Goal: Find specific page/section: Find specific page/section

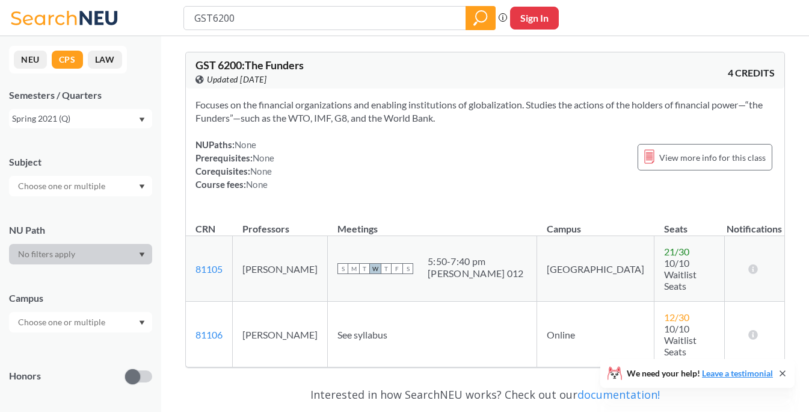
click at [48, 120] on div "Spring 2021 (Q)" at bounding box center [75, 118] width 126 height 13
click at [61, 13] on icon at bounding box center [66, 18] width 112 height 24
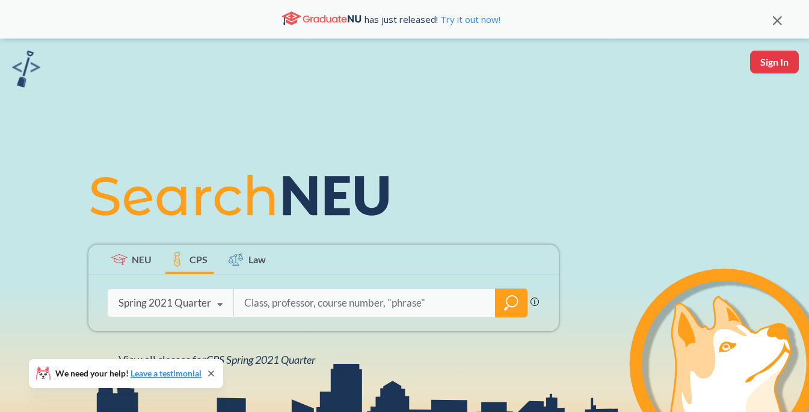
click at [197, 297] on div "Spring 2021 Quarter" at bounding box center [165, 302] width 93 height 13
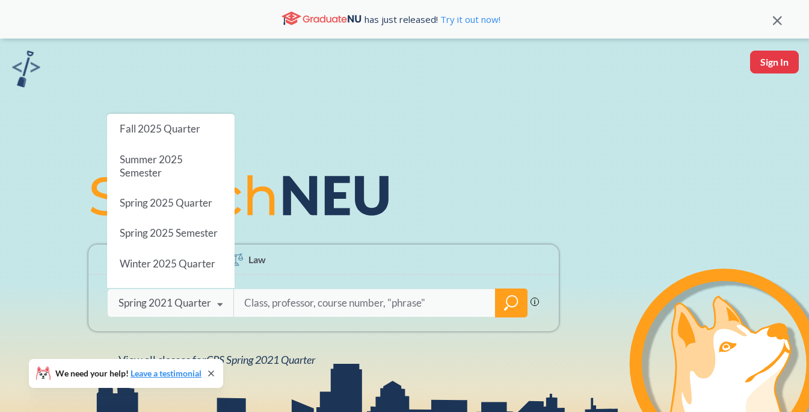
scroll to position [939, 0]
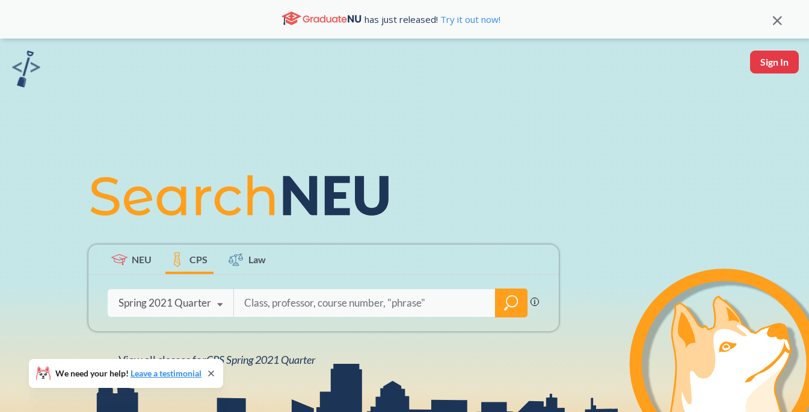
click at [264, 158] on div "NEU CPS Law Phrase search guarantees the exact search appears in the results. E…" at bounding box center [404, 264] width 809 height 451
click at [143, 261] on span "NEU" at bounding box center [142, 259] width 20 height 14
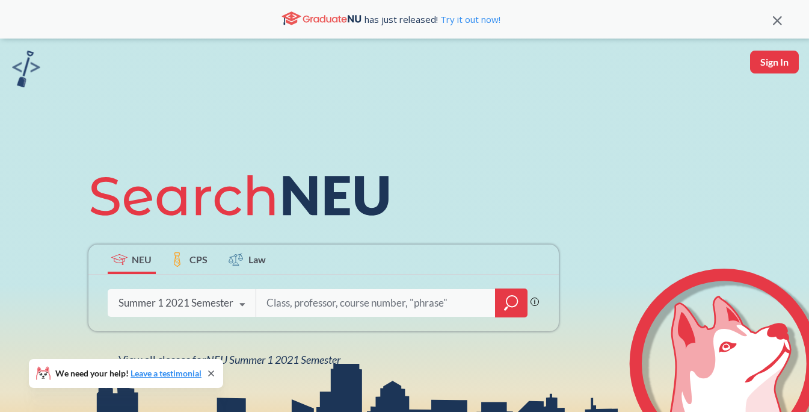
click at [174, 296] on div "Summer 1 2021 Semester" at bounding box center [176, 302] width 115 height 13
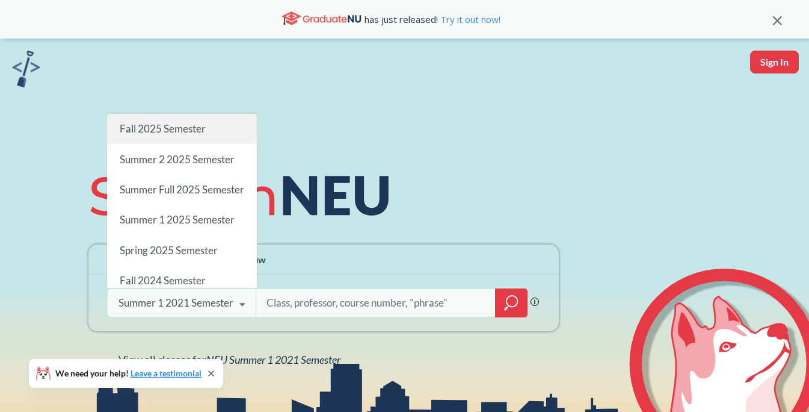
click at [193, 137] on div "Fall 2025 Semester" at bounding box center [182, 129] width 150 height 30
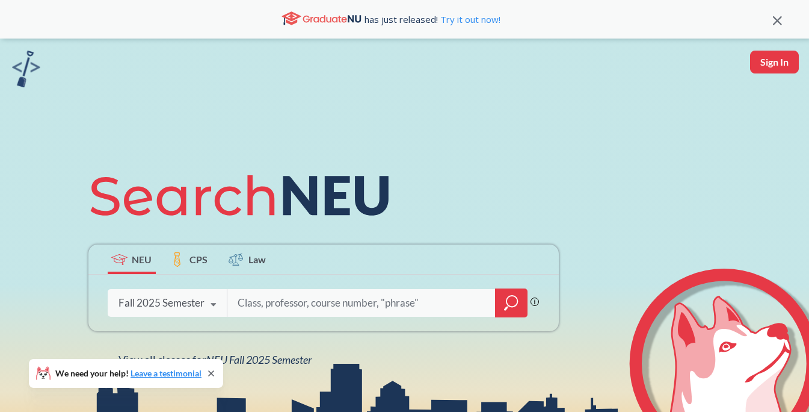
click at [286, 306] on input "search" at bounding box center [361, 302] width 250 height 25
type input "inpr5100"
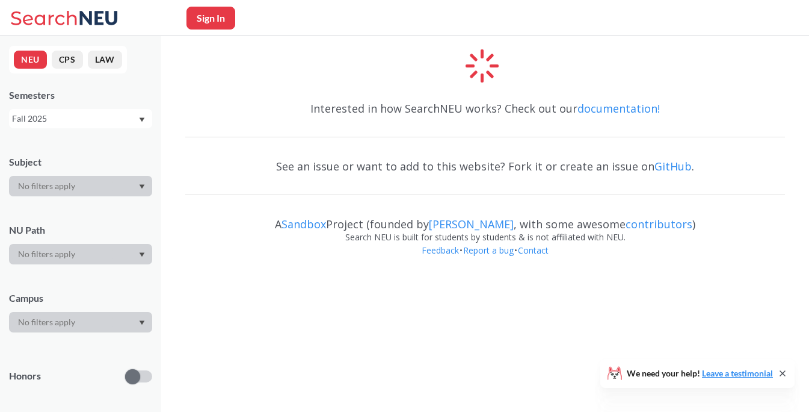
click at [61, 19] on icon at bounding box center [66, 18] width 112 height 24
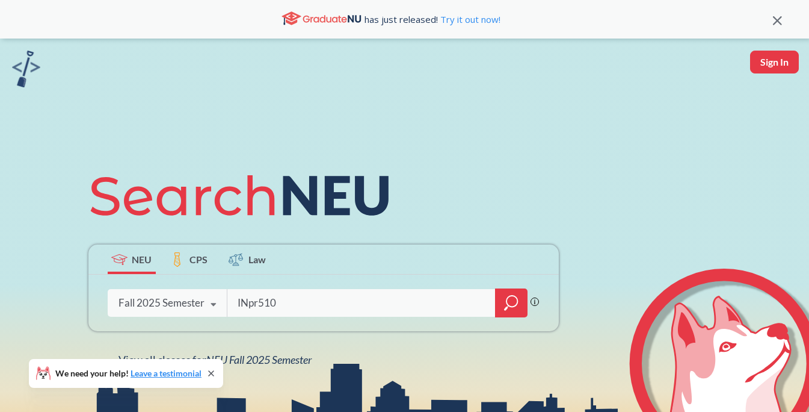
type input "INpr5100"
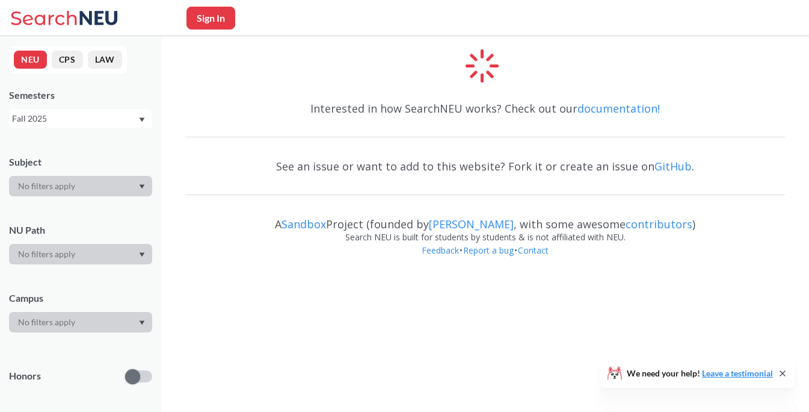
click at [59, 23] on icon at bounding box center [44, 17] width 66 height 14
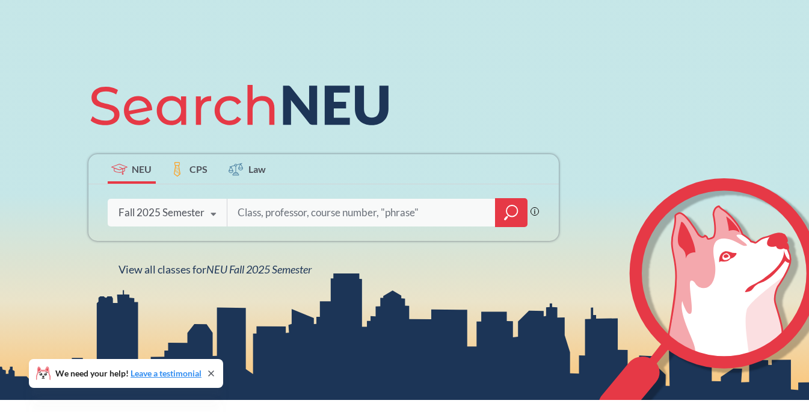
scroll to position [91, 0]
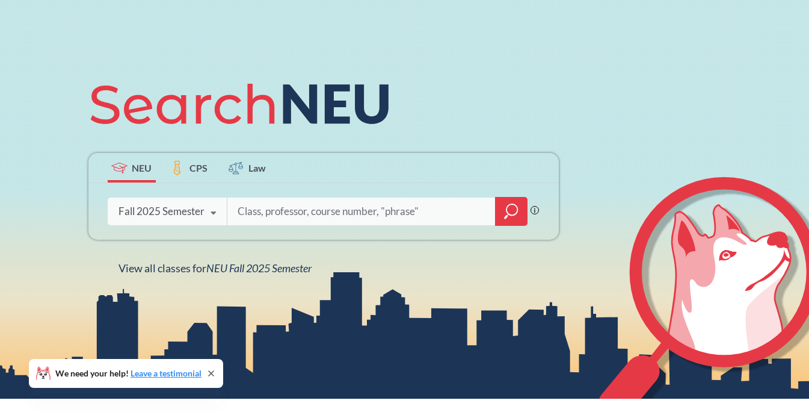
click at [199, 210] on div "Fall 2025 Semester" at bounding box center [162, 211] width 86 height 13
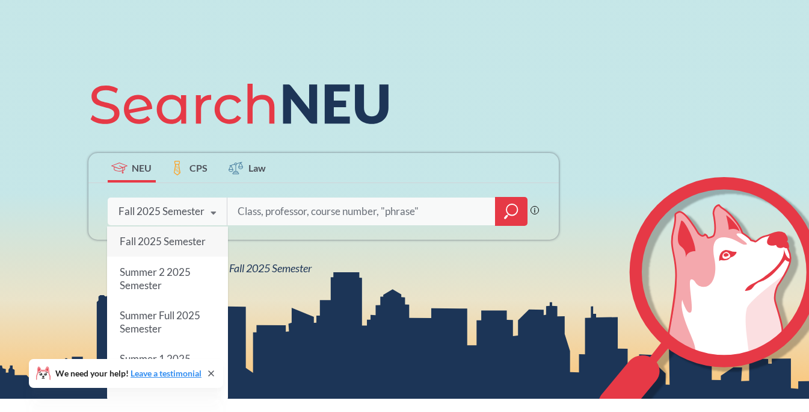
click at [176, 239] on span "Fall 2025 Semester" at bounding box center [162, 241] width 86 height 13
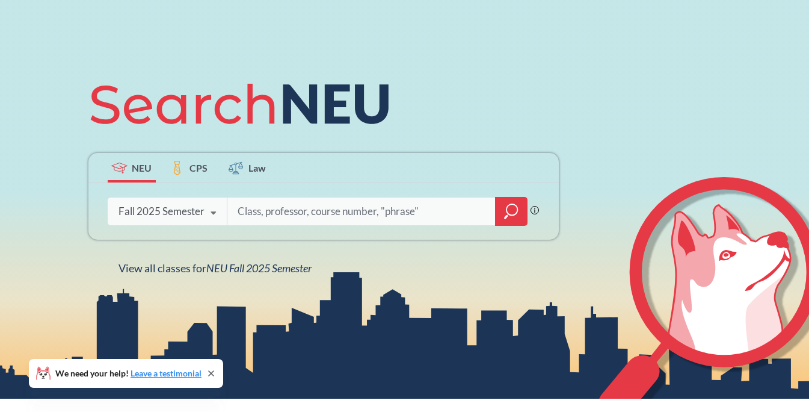
scroll to position [0, 0]
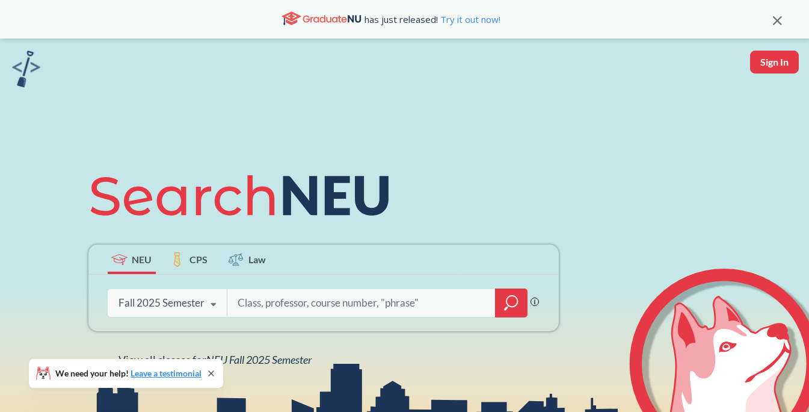
click at [260, 303] on input "search" at bounding box center [361, 302] width 250 height 25
type input "inpr5100"
